Goal: Information Seeking & Learning: Learn about a topic

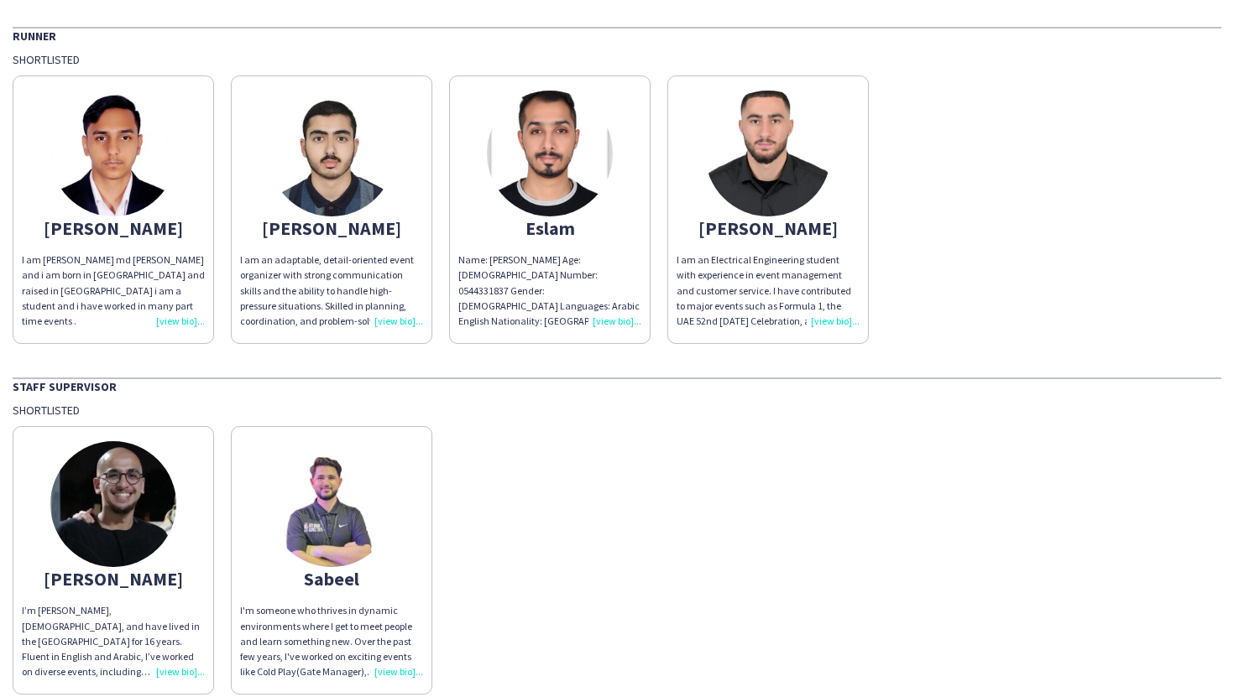
scroll to position [2527, 0]
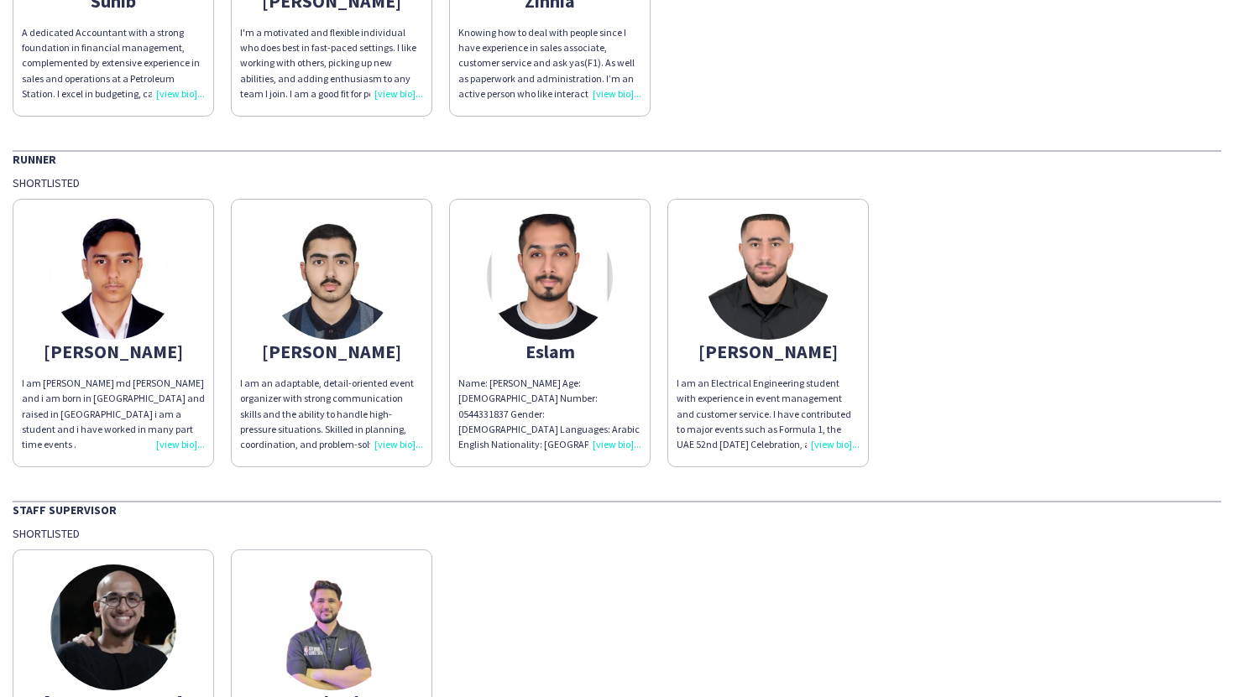
click at [155, 365] on app-share-pages-crew-card "[PERSON_NAME] am [PERSON_NAME] md [PERSON_NAME] and i am born in [GEOGRAPHIC_DA…" at bounding box center [113, 333] width 201 height 269
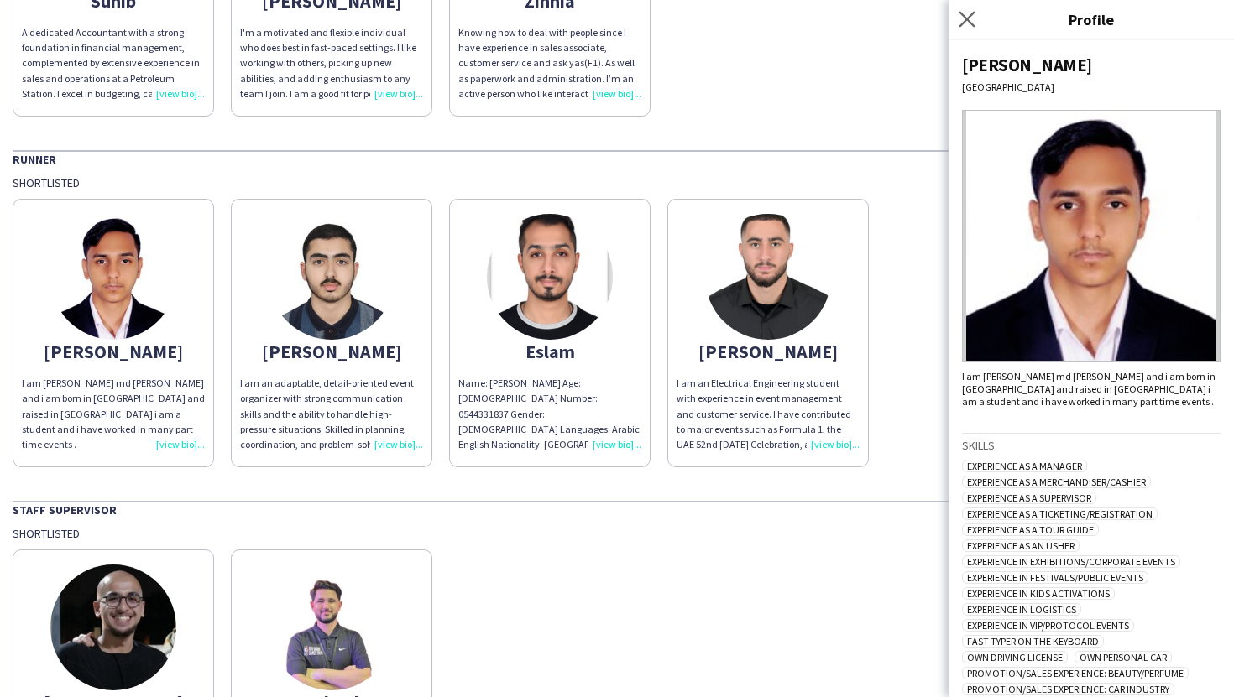
click at [976, 23] on app-icon "Close pop-in" at bounding box center [967, 20] width 24 height 24
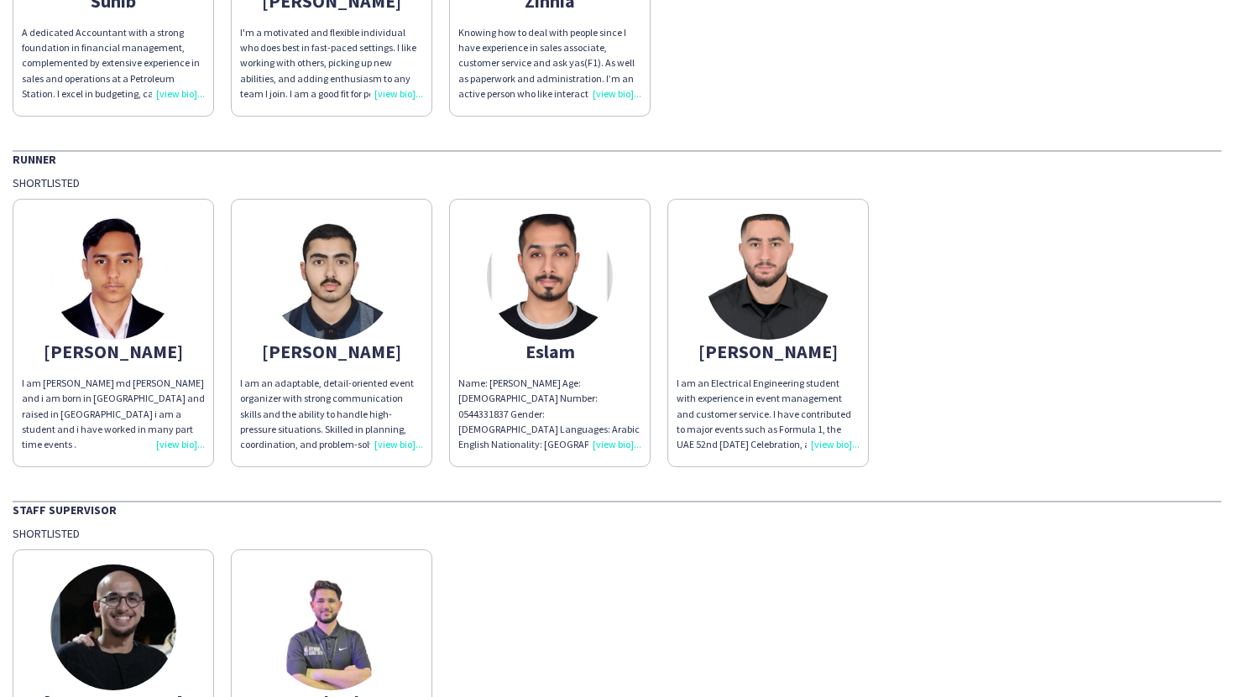
click at [144, 273] on img at bounding box center [113, 277] width 126 height 126
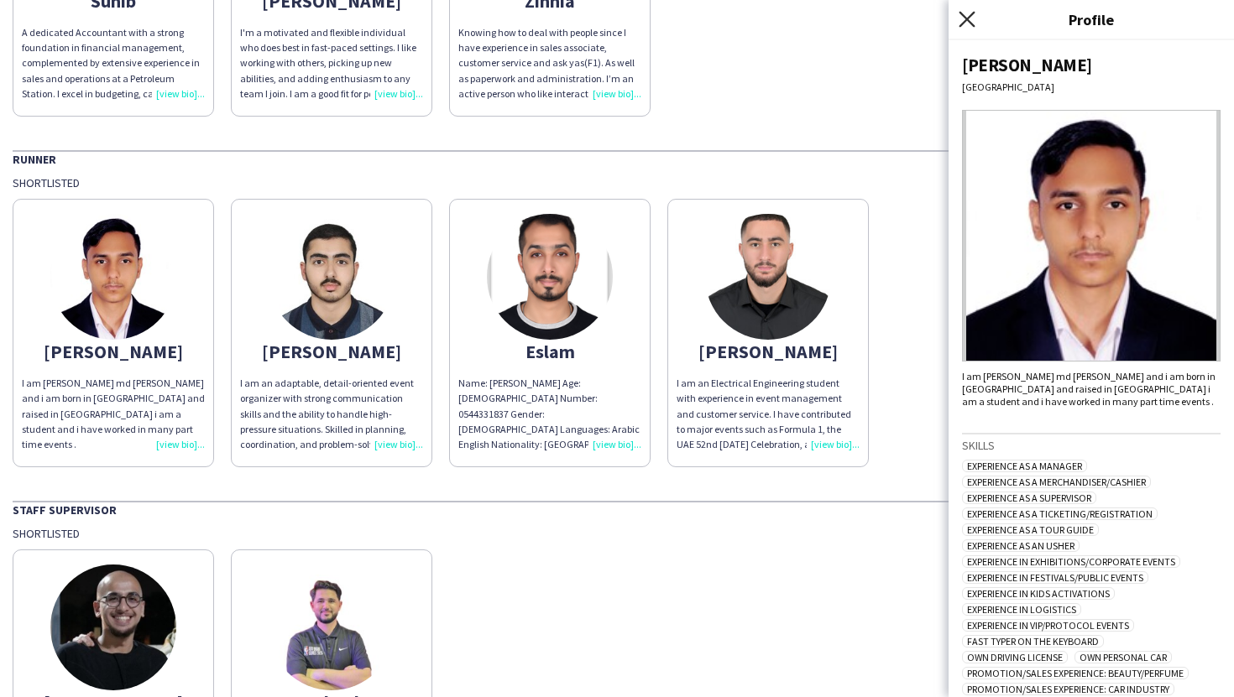
click at [963, 18] on icon "Close pop-in" at bounding box center [966, 19] width 16 height 16
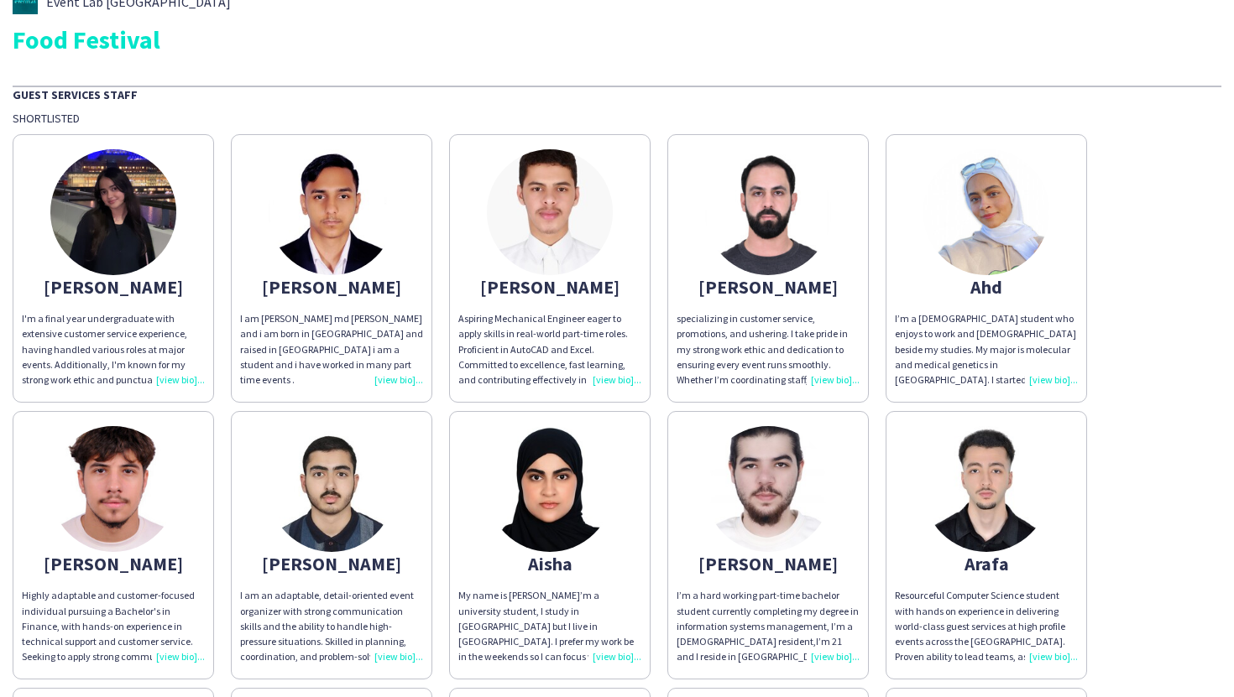
scroll to position [175, 0]
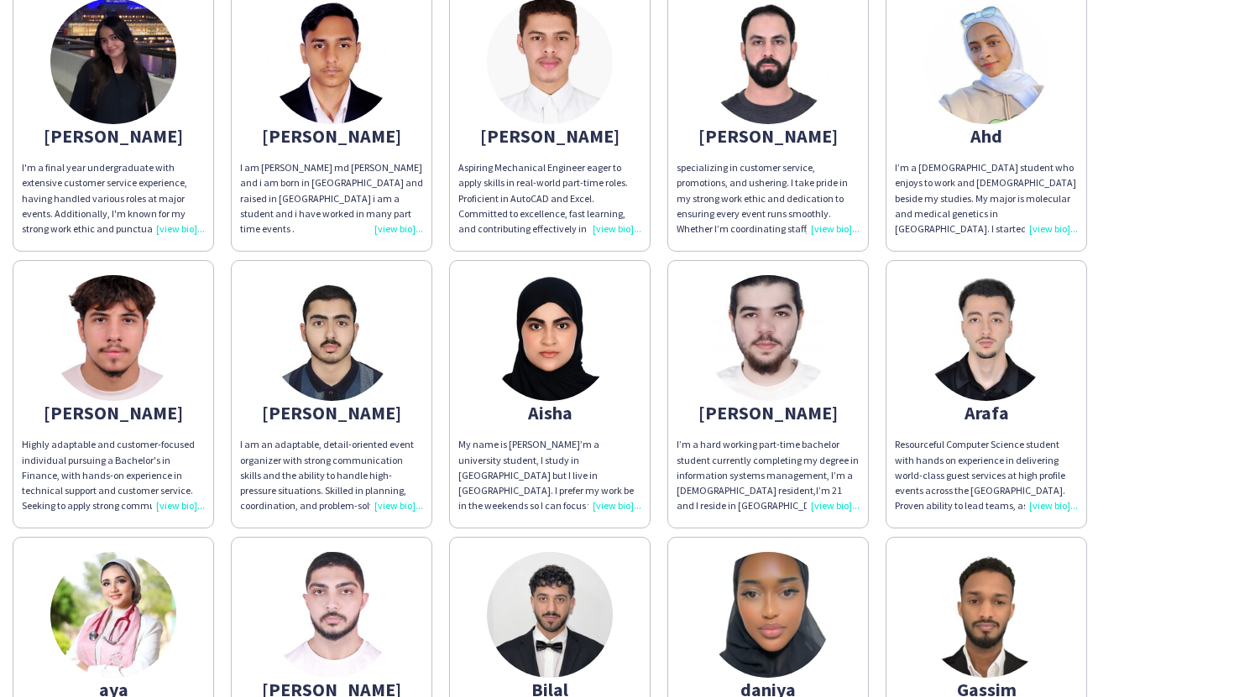
click at [634, 118] on app-share-pages-crew-card "[PERSON_NAME] Aspiring Mechanical Engineer eager to apply skills in real-world …" at bounding box center [549, 117] width 201 height 269
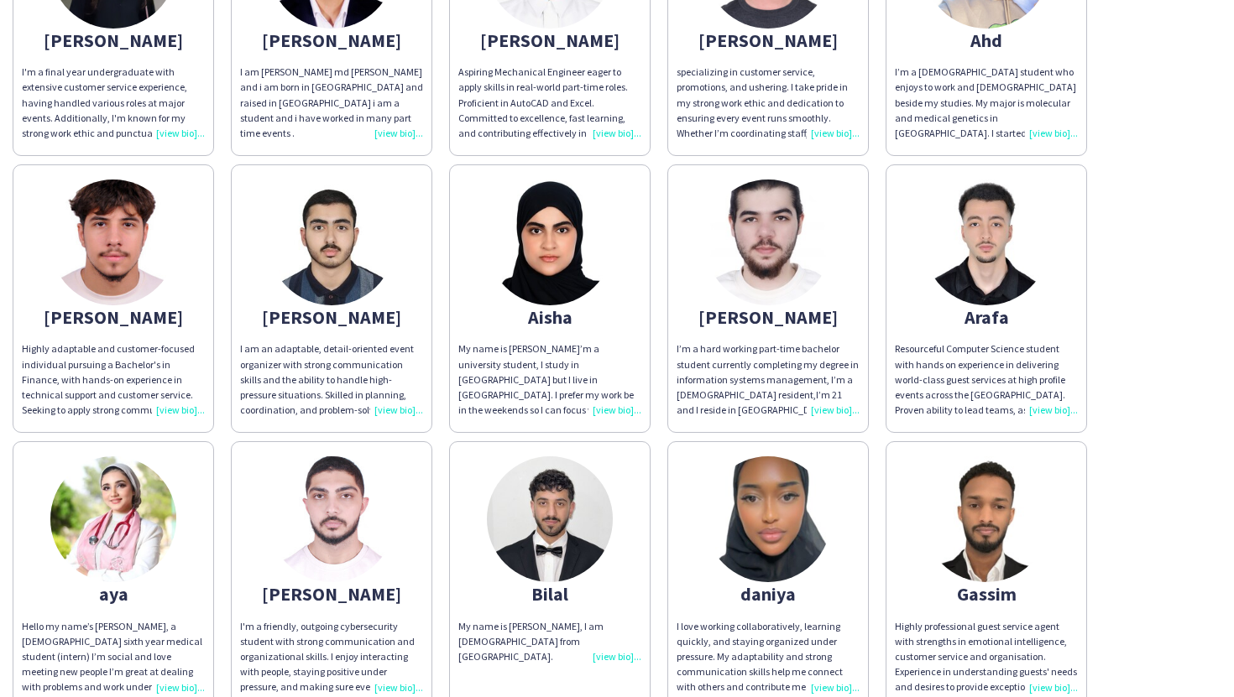
scroll to position [0, 0]
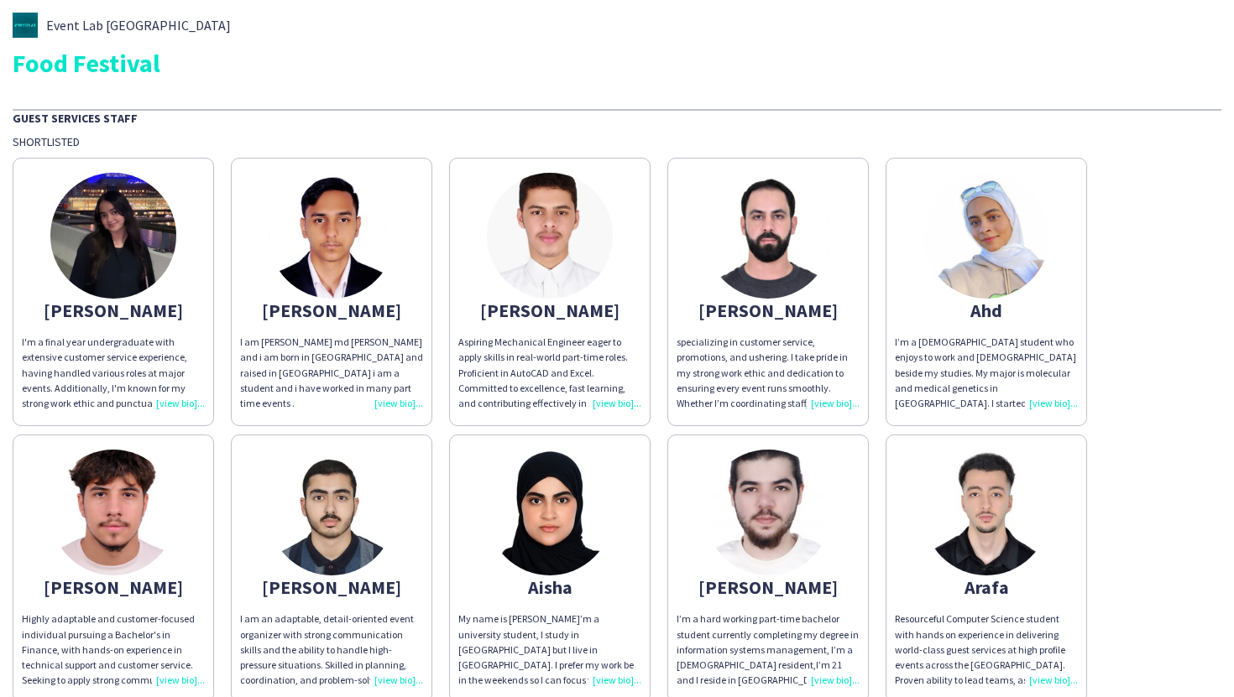
click at [77, 324] on app-share-pages-crew-card "[PERSON_NAME] I'm a final year undergraduate with extensive customer service ex…" at bounding box center [113, 292] width 201 height 269
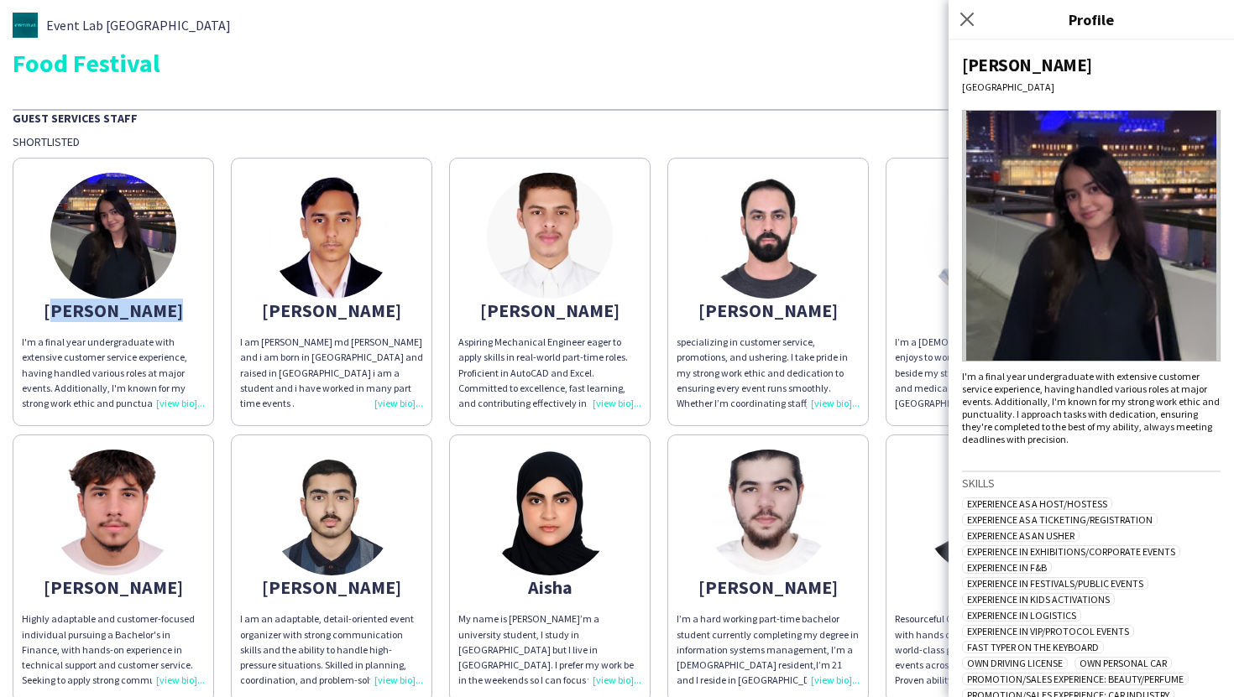
drag, startPoint x: 59, startPoint y: 303, endPoint x: 198, endPoint y: 312, distance: 139.6
click at [201, 312] on div "[PERSON_NAME]" at bounding box center [113, 310] width 183 height 15
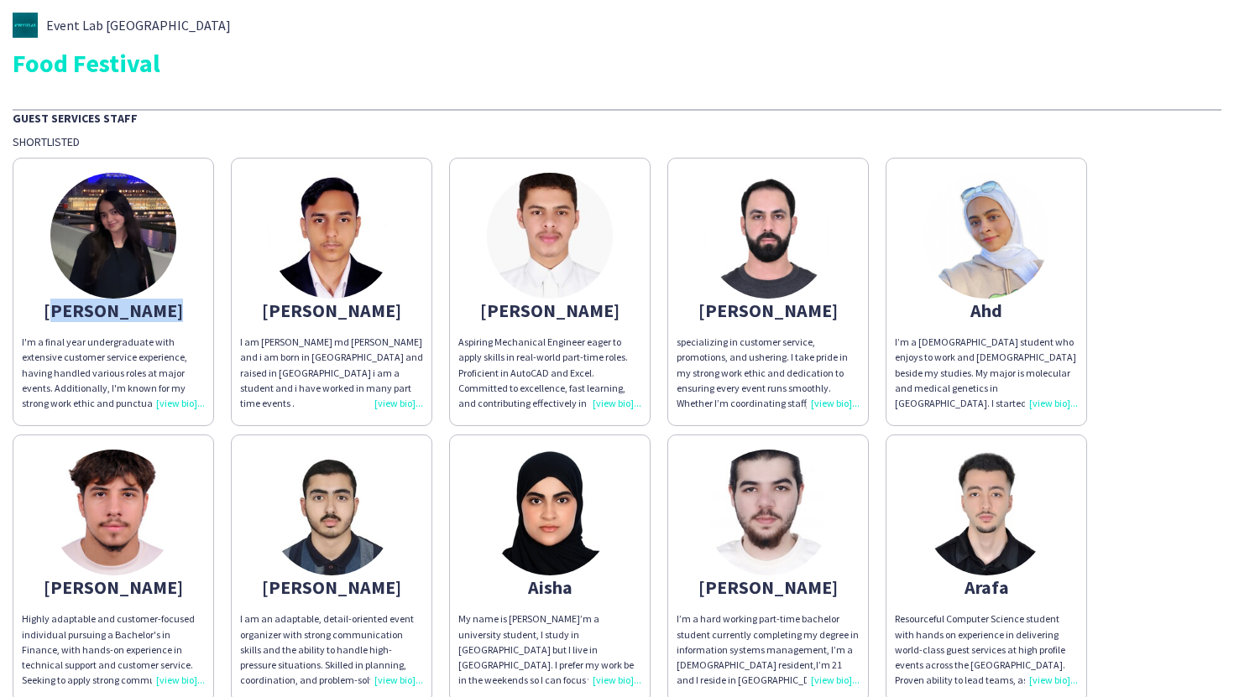
click at [168, 316] on div "[PERSON_NAME]" at bounding box center [113, 310] width 183 height 15
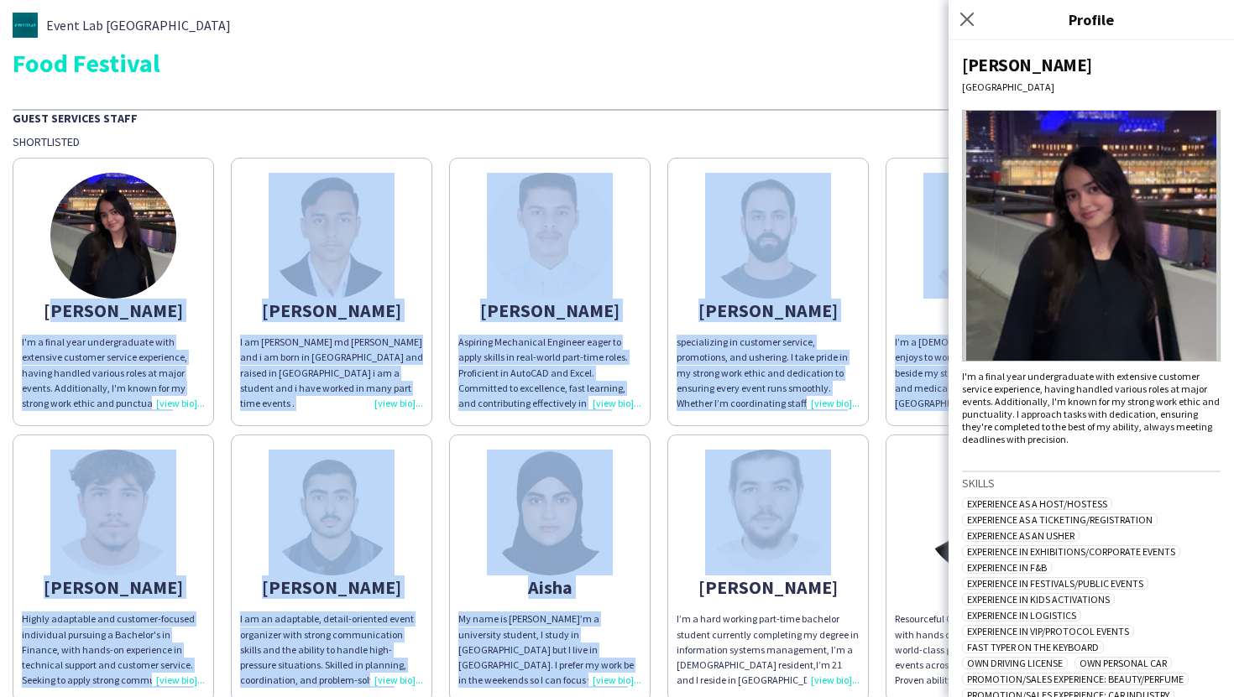
drag, startPoint x: 60, startPoint y: 308, endPoint x: 724, endPoint y: 432, distance: 675.3
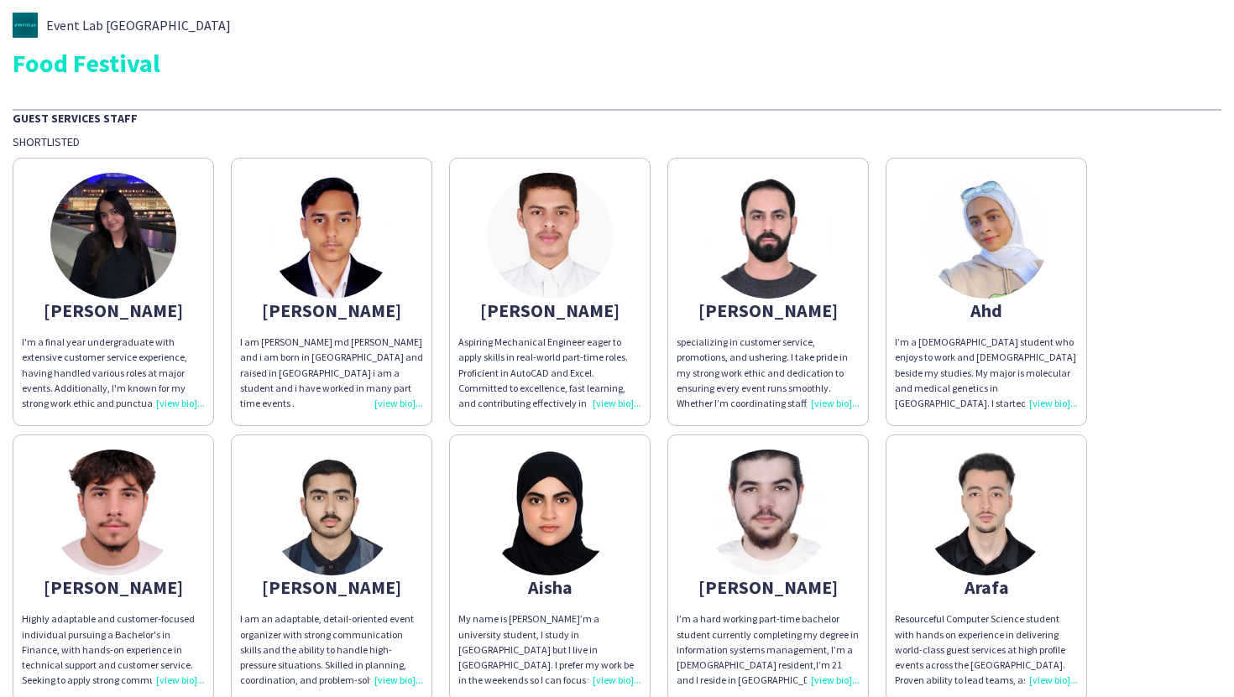
drag, startPoint x: 62, startPoint y: 305, endPoint x: 173, endPoint y: 313, distance: 111.1
click at [173, 313] on div "[PERSON_NAME]" at bounding box center [113, 310] width 183 height 15
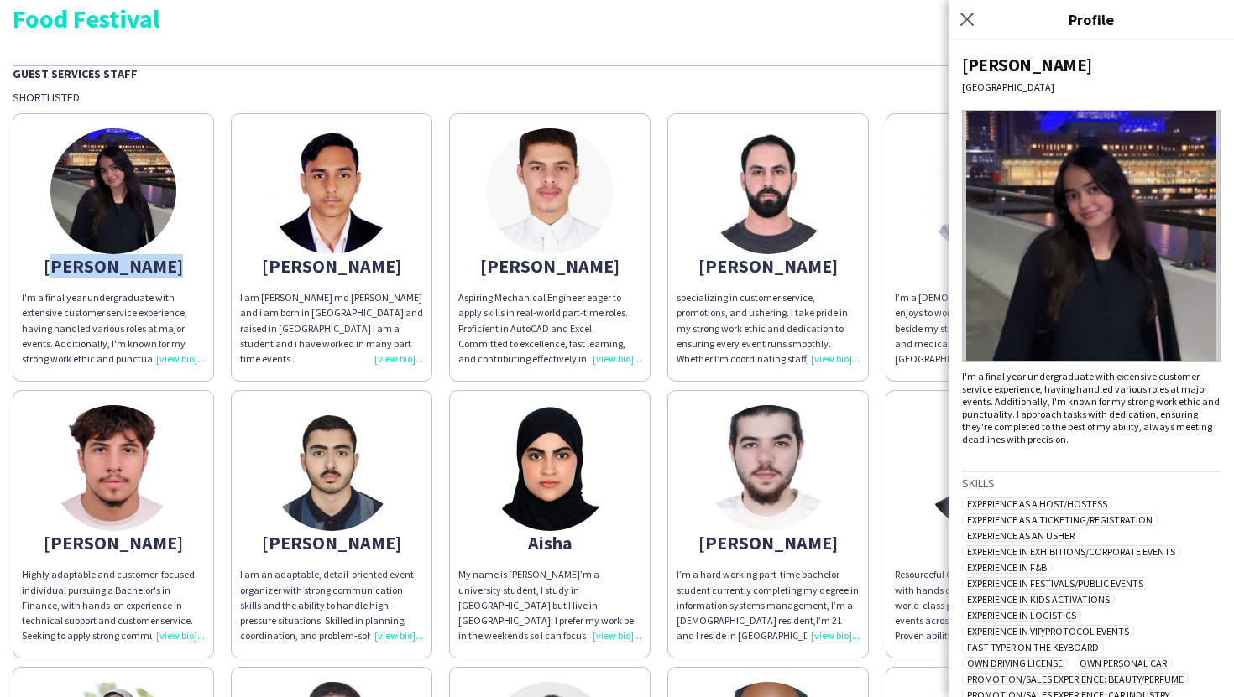
scroll to position [107, 0]
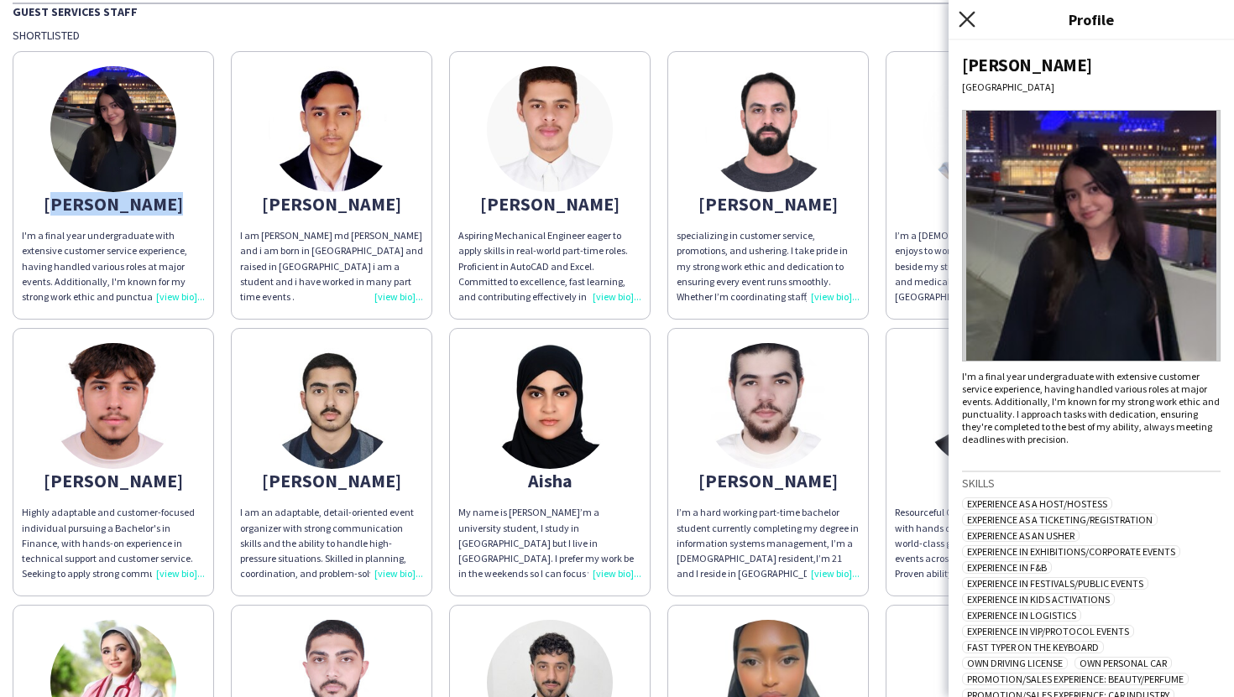
click at [960, 23] on icon "Close pop-in" at bounding box center [966, 19] width 16 height 16
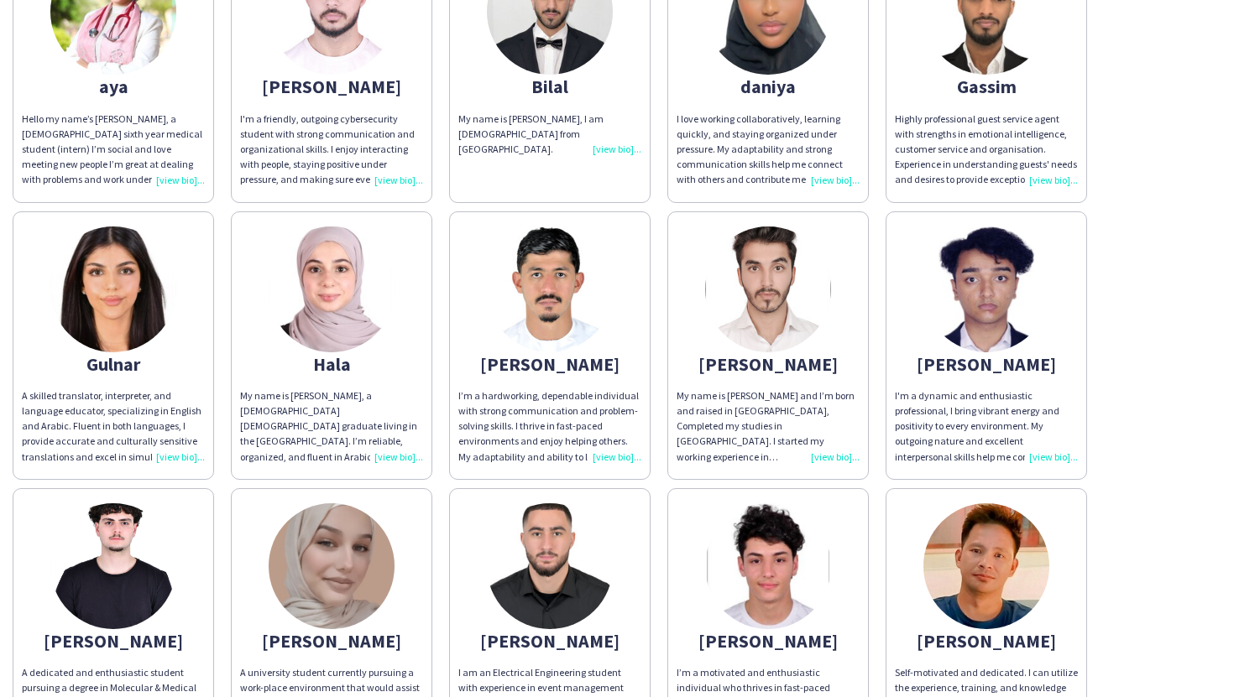
scroll to position [849, 0]
